Goal: Task Accomplishment & Management: Manage account settings

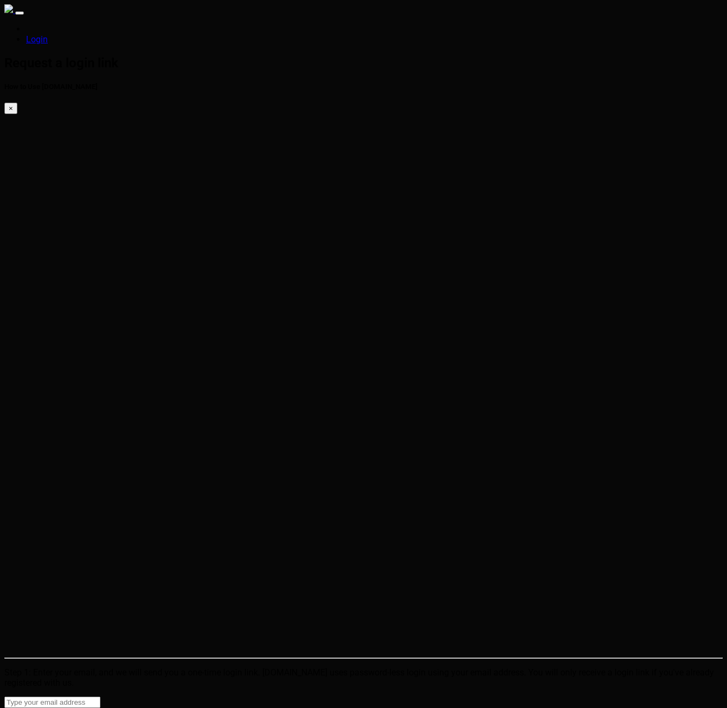
click at [100, 697] on input "email" at bounding box center [52, 702] width 96 height 11
type input "eric@m-i-can.com"
click at [61, 708] on button "Send me a link" at bounding box center [32, 713] width 56 height 11
click at [77, 25] on nav "Login" at bounding box center [363, 24] width 718 height 40
click at [13, 13] on img at bounding box center [8, 8] width 9 height 9
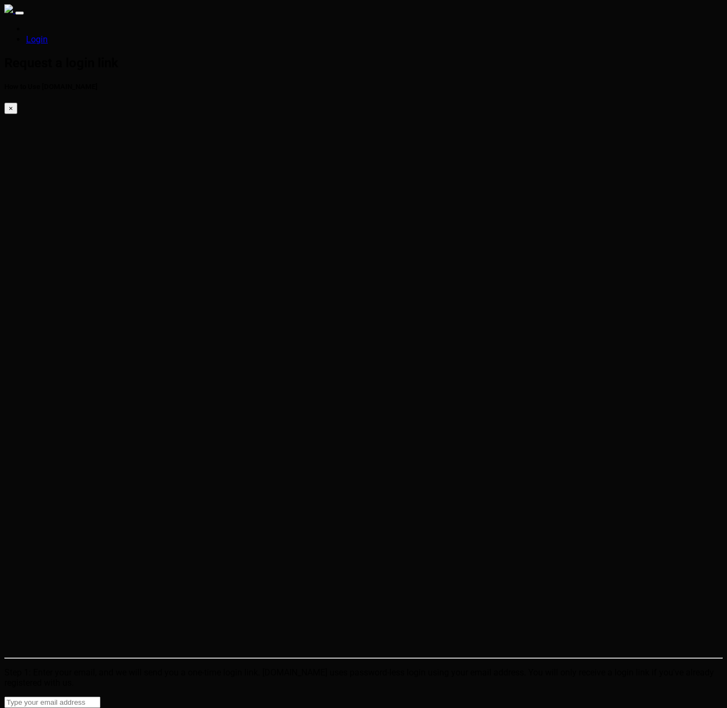
click at [100, 697] on input "email" at bounding box center [52, 702] width 96 height 11
type input "eric@conlan.io"
click at [61, 708] on button "Send me a link" at bounding box center [32, 713] width 56 height 11
click at [83, 697] on input "[PERSON_NAME][EMAIL_ADDRESS][PERSON_NAME][DOMAIN_NAME]" at bounding box center [52, 702] width 96 height 11
click at [100, 697] on input "eric@conlan.io" at bounding box center [52, 702] width 96 height 11
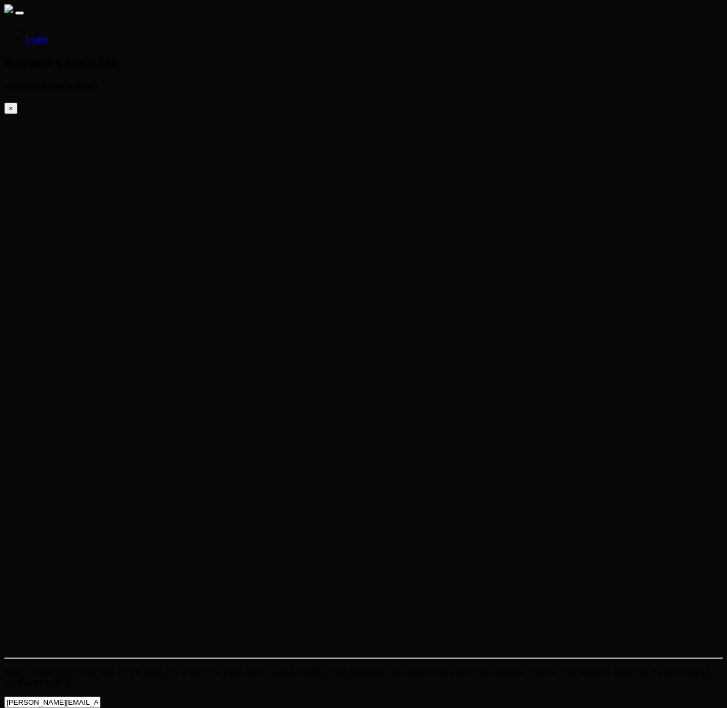
click at [100, 697] on input "[PERSON_NAME][EMAIL_ADDRESS][PERSON_NAME][DOMAIN_NAME]" at bounding box center [52, 702] width 96 height 11
type input "eric@m-i-can.com"
click at [462, 358] on html "Login Check your e-mail now. How to Use SparkTrade.io × Check your email for a …" at bounding box center [363, 360] width 727 height 720
click at [13, 8] on img at bounding box center [8, 8] width 9 height 9
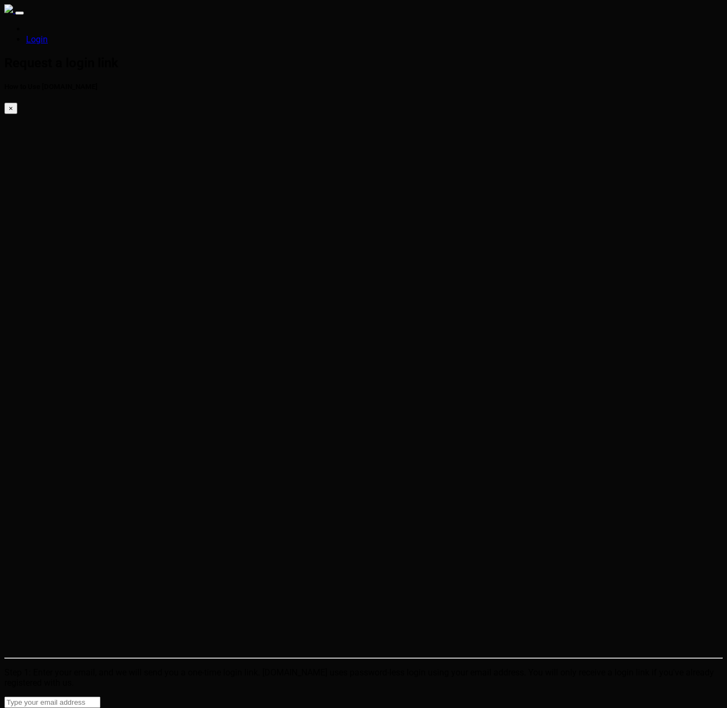
click at [100, 697] on input "email" at bounding box center [52, 702] width 96 height 11
type input "eric@conlan.io"
click at [61, 708] on button "Send me a link" at bounding box center [32, 713] width 56 height 11
click at [124, 231] on html "Login Check your e-mail now. How to Use [DOMAIN_NAME] × Check your email for a …" at bounding box center [363, 360] width 727 height 720
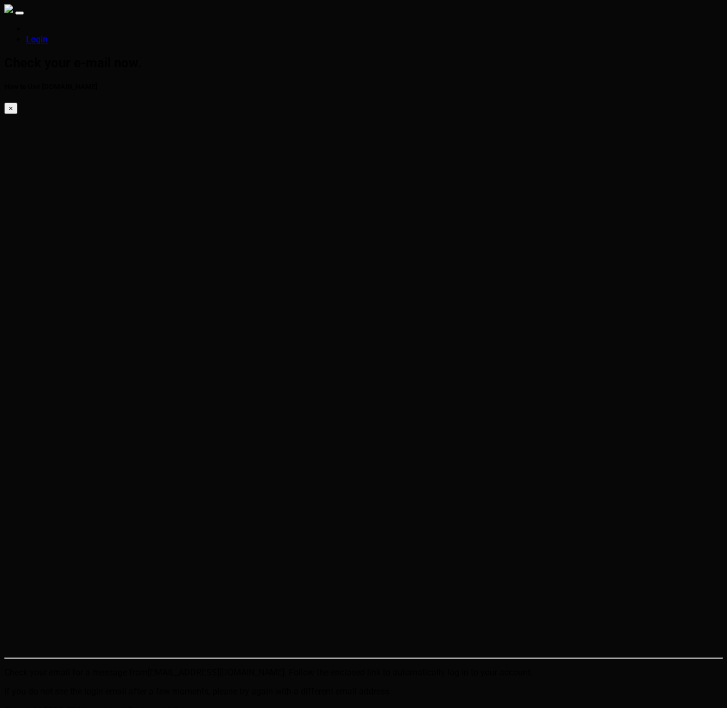
click at [13, 13] on img at bounding box center [8, 8] width 9 height 9
click at [100, 697] on input "email" at bounding box center [52, 702] width 96 height 11
type input "eric@conlan.io"
click at [61, 708] on button "Send me a link" at bounding box center [32, 713] width 56 height 11
